Goal: Information Seeking & Learning: Learn about a topic

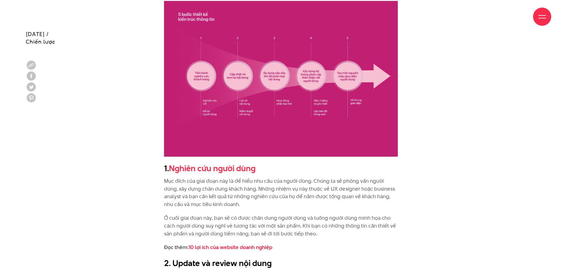
scroll to position [971, 0]
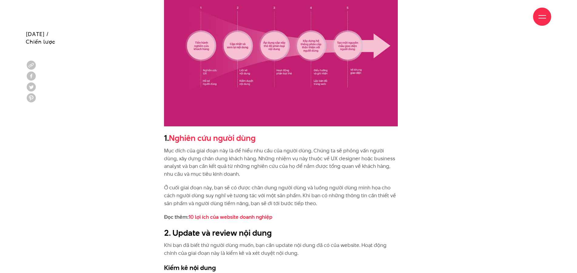
drag, startPoint x: 169, startPoint y: 105, endPoint x: 142, endPoint y: 110, distance: 27.8
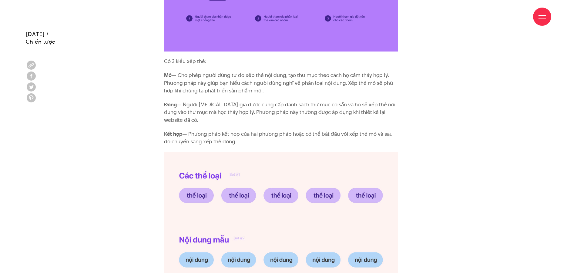
scroll to position [1729, 0]
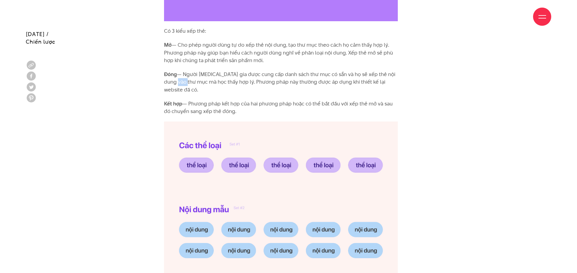
drag, startPoint x: 176, startPoint y: 72, endPoint x: 191, endPoint y: 71, distance: 15.3
click at [191, 71] on p "Đóng — Người [MEDICAL_DATA] gia được cung cấp danh sách thư mục có sẵn và họ sẽ…" at bounding box center [281, 82] width 234 height 23
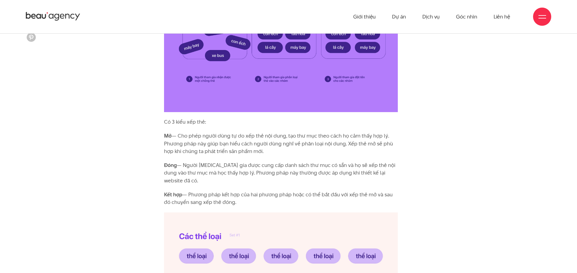
scroll to position [1668, 0]
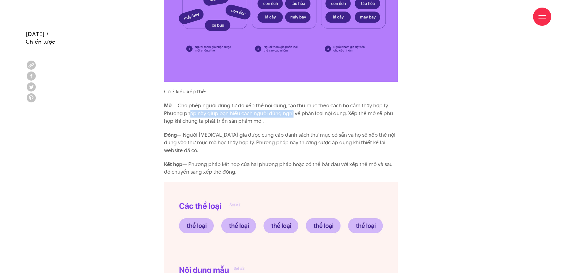
drag, startPoint x: 187, startPoint y: 105, endPoint x: 287, endPoint y: 109, distance: 100.2
click at [289, 108] on p "Mở — Cho phép người dùng tự do xếp thẻ nội dung, tạo thư mục theo cách họ cảm t…" at bounding box center [281, 113] width 234 height 23
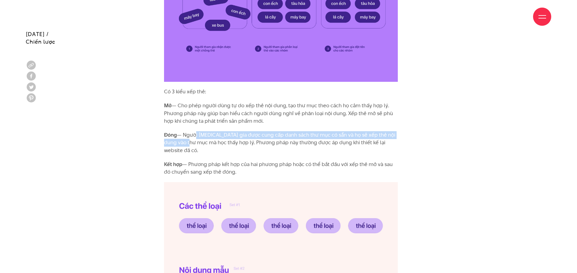
drag, startPoint x: 193, startPoint y: 126, endPoint x: 192, endPoint y: 135, distance: 8.9
click at [192, 135] on p "Đóng — Người [MEDICAL_DATA] gia được cung cấp danh sách thư mục có sẵn và họ sẽ…" at bounding box center [281, 142] width 234 height 23
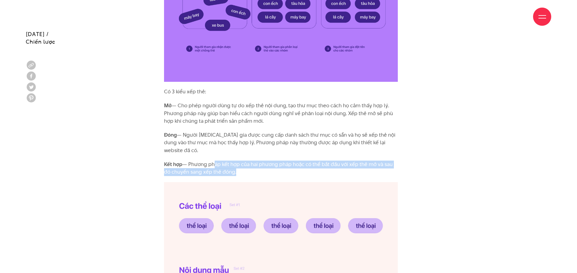
drag, startPoint x: 216, startPoint y: 147, endPoint x: 241, endPoint y: 160, distance: 28.5
click at [237, 161] on p "Kết hợp — Phương pháp kết hợp của hai phương pháp hoặc có thể bắt đầu với xếp t…" at bounding box center [281, 168] width 234 height 15
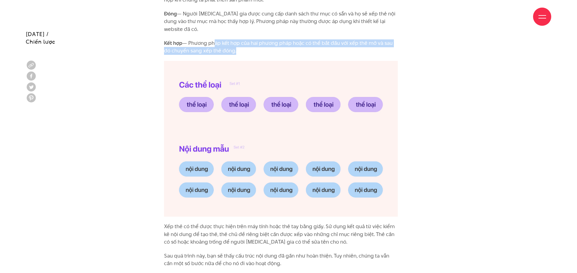
scroll to position [1820, 0]
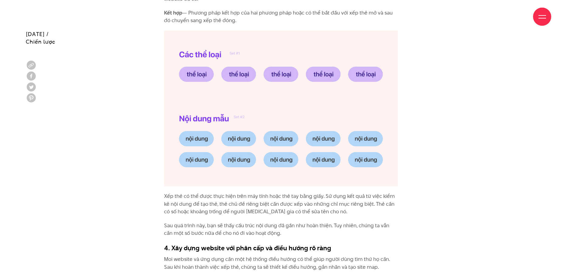
drag, startPoint x: 202, startPoint y: 191, endPoint x: 210, endPoint y: 194, distance: 8.9
click at [202, 193] on p "Xếp thẻ có thể được thực hiện trên máy tính hoặc thẻ tay bằng giấy. Sử dụng kết…" at bounding box center [281, 204] width 234 height 23
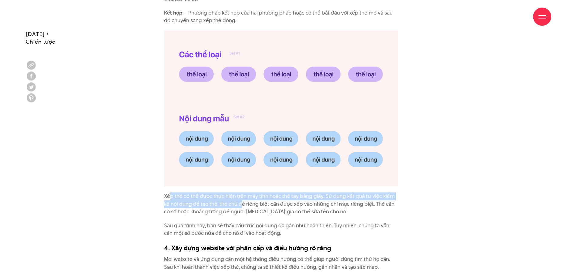
drag, startPoint x: 169, startPoint y: 183, endPoint x: 234, endPoint y: 186, distance: 65.6
click at [234, 193] on p "Xếp thẻ có thể được thực hiện trên máy tính hoặc thẻ tay bằng giấy. Sử dụng kết…" at bounding box center [281, 204] width 234 height 23
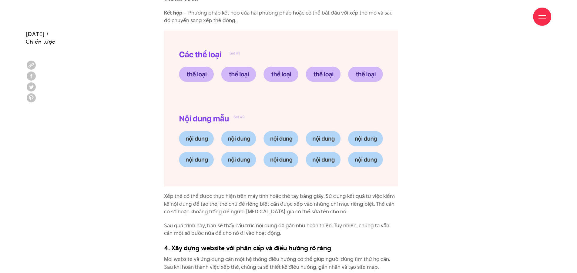
click at [243, 194] on p "Xếp thẻ có thể được thực hiện trên máy tính hoặc thẻ tay bằng giấy. Sử dụng kết…" at bounding box center [281, 204] width 234 height 23
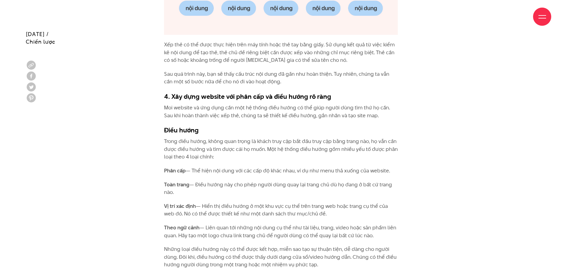
scroll to position [2002, 0]
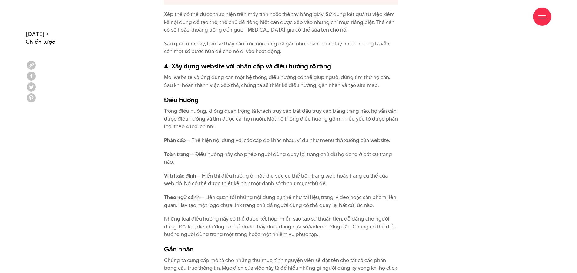
drag, startPoint x: 184, startPoint y: 157, endPoint x: 184, endPoint y: 183, distance: 26.4
click at [184, 183] on div "Cấu trúc thông tin - Information Architecture cho website là gì? Khi bạn tới mộ…" at bounding box center [281, 71] width 234 height 2973
click at [203, 194] on p "Theo ngữ cảnh — Liên quan tới những nội dung cụ thể như tài liệu, trang, video …" at bounding box center [281, 201] width 234 height 15
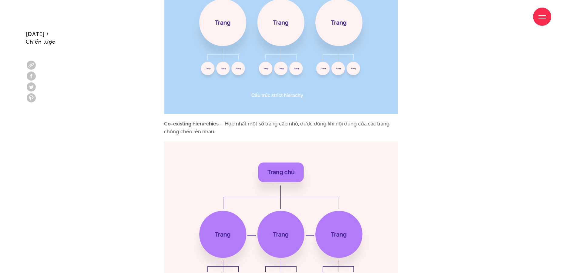
scroll to position [2851, 0]
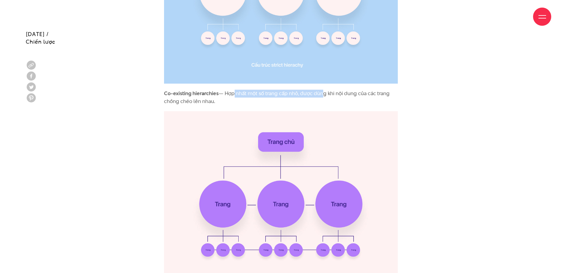
drag, startPoint x: 233, startPoint y: 76, endPoint x: 321, endPoint y: 76, distance: 88.3
click at [321, 90] on p "Co-existing hierarchies — Hợp nhất một số trang cấp nhỏ, được dùng khi nội dung…" at bounding box center [281, 97] width 234 height 15
click at [362, 90] on p "Co-existing hierarchies — Hợp nhất một số trang cấp nhỏ, được dùng khi nội dung…" at bounding box center [281, 97] width 234 height 15
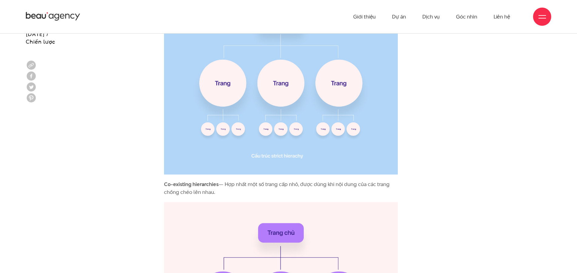
scroll to position [2999, 0]
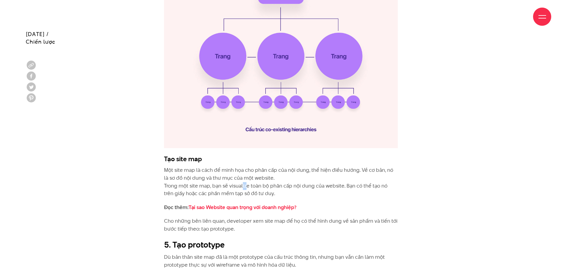
drag, startPoint x: 243, startPoint y: 169, endPoint x: 245, endPoint y: 171, distance: 3.7
click at [244, 171] on p "Một site map là cách để minh họa cho phân cấp của nội dung, thể hiện điều hướng…" at bounding box center [281, 182] width 234 height 31
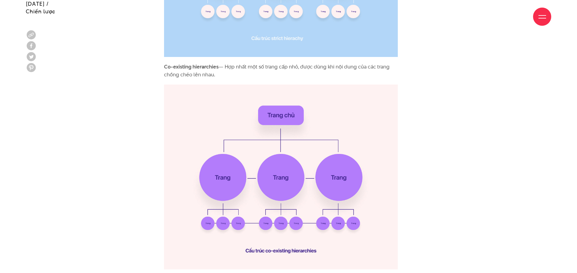
scroll to position [2908, 0]
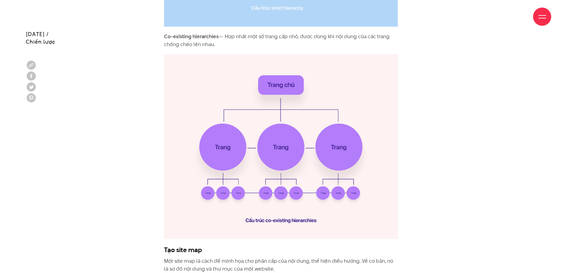
drag, startPoint x: 259, startPoint y: 20, endPoint x: 298, endPoint y: 19, distance: 38.8
click at [298, 19] on div "Giới thiệu Dự án Dịch vụ Góc nhìn Liên hệ" at bounding box center [289, 16] width 526 height 33
click at [269, 22] on div "Giới thiệu Dự án Dịch vụ Góc nhìn Liên hệ" at bounding box center [289, 16] width 526 height 33
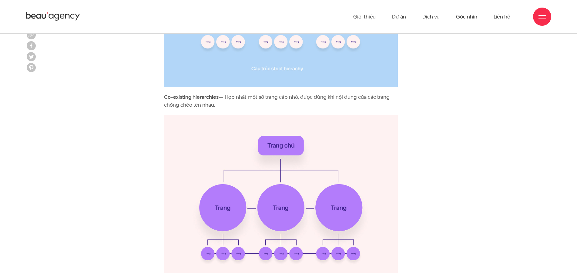
scroll to position [2817, 0]
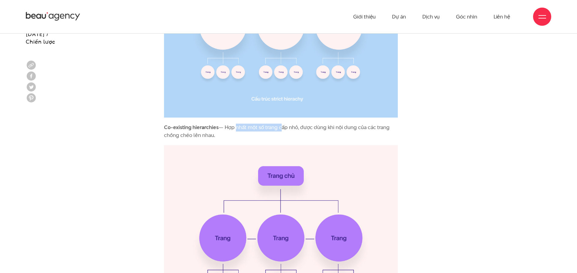
drag, startPoint x: 236, startPoint y: 110, endPoint x: 281, endPoint y: 114, distance: 45.1
click at [281, 124] on p "Co-existing hierarchies — Hợp nhất một số trang cấp nhỏ, được dùng khi nội dung…" at bounding box center [281, 131] width 234 height 15
click at [279, 124] on p "Co-existing hierarchies — Hợp nhất một số trang cấp nhỏ, được dùng khi nội dung…" at bounding box center [281, 131] width 234 height 15
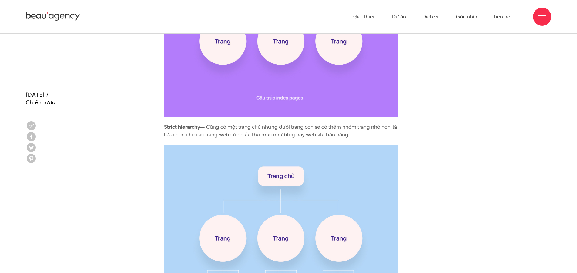
scroll to position [2574, 0]
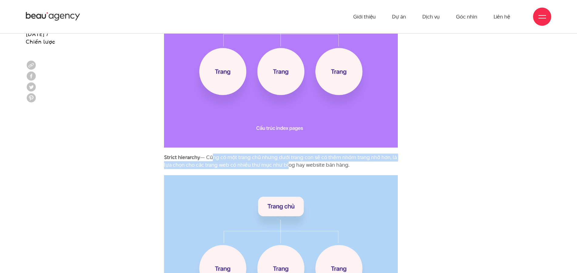
drag, startPoint x: 220, startPoint y: 142, endPoint x: 287, endPoint y: 146, distance: 66.6
click at [286, 154] on p "Strict hierarchy — Cũng có một trang chủ nhưng dưới trang con sẽ có thêm nhóm t…" at bounding box center [281, 161] width 234 height 15
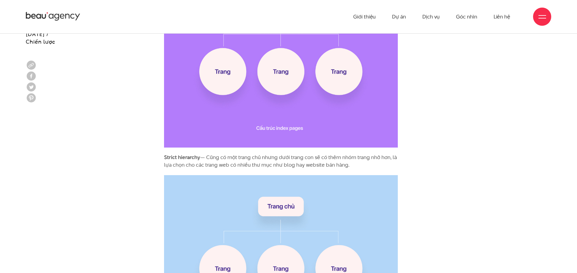
click at [303, 154] on p "Strict hierarchy — Cũng có một trang chủ nhưng dưới trang con sẽ có thêm nhóm t…" at bounding box center [281, 161] width 234 height 15
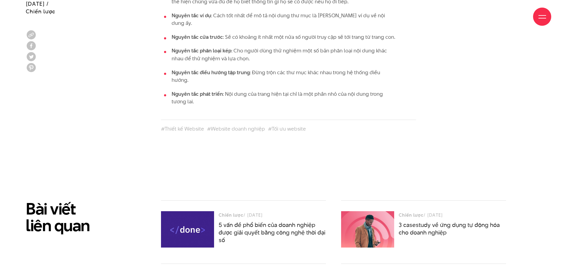
scroll to position [3515, 0]
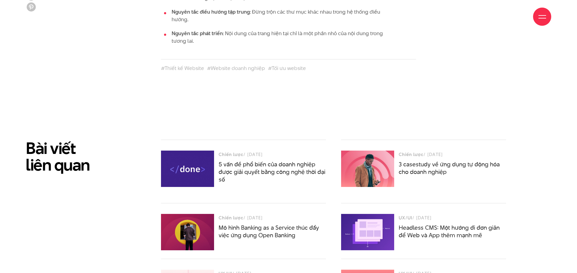
drag, startPoint x: 233, startPoint y: 134, endPoint x: 232, endPoint y: 127, distance: 6.4
